Goal: Navigation & Orientation: Find specific page/section

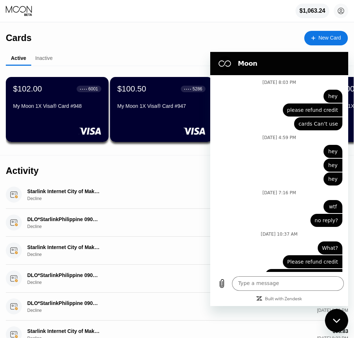
scroll to position [2722, 0]
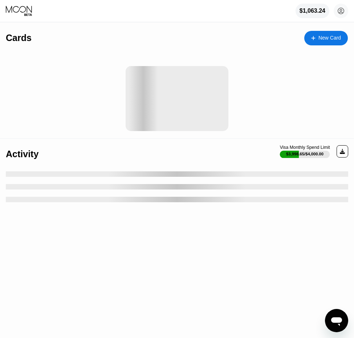
click at [301, 156] on div "$3,998.65 / $4,000.00" at bounding box center [304, 154] width 37 height 4
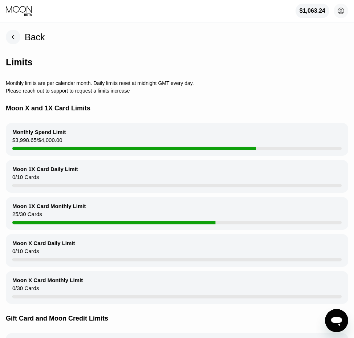
click at [18, 33] on rect at bounding box center [13, 37] width 15 height 15
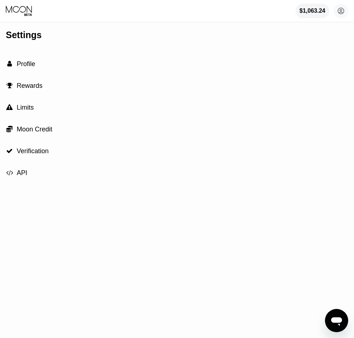
click at [24, 9] on icon at bounding box center [19, 10] width 27 height 11
